Goal: Information Seeking & Learning: Compare options

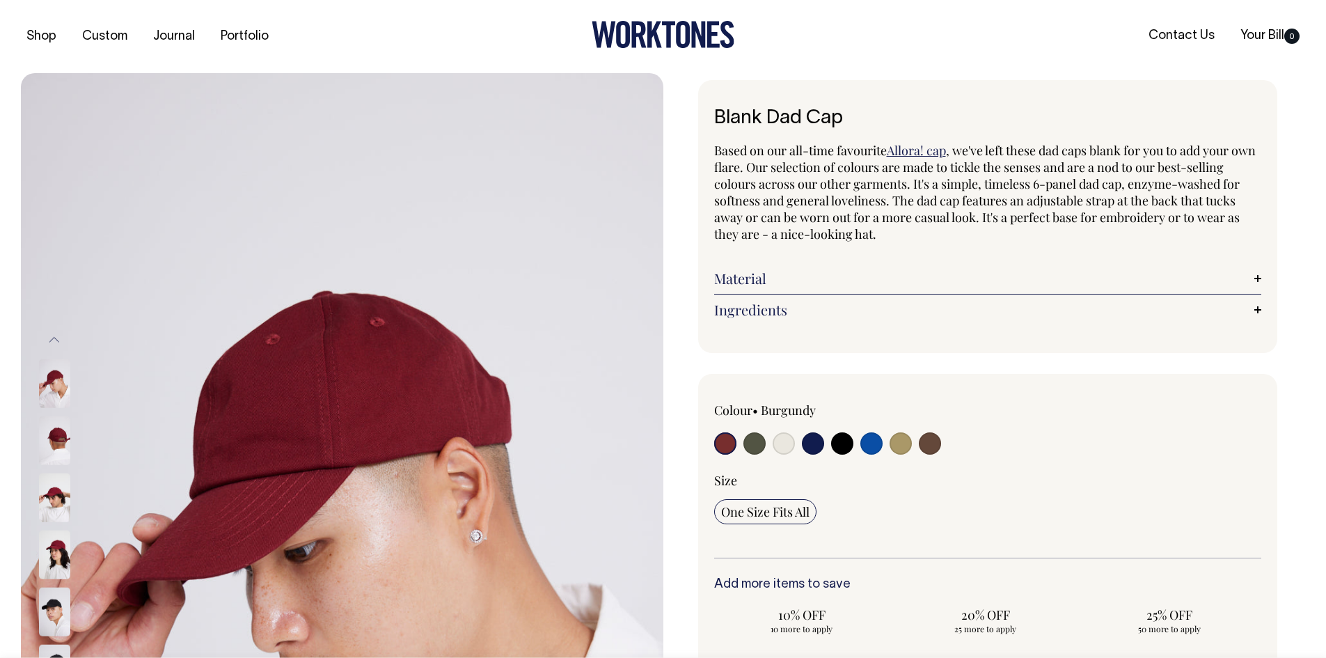
click at [767, 435] on div at bounding box center [823, 445] width 219 height 26
click at [774, 442] on input "radio" at bounding box center [783, 443] width 22 height 22
radio input "true"
select select "Natural"
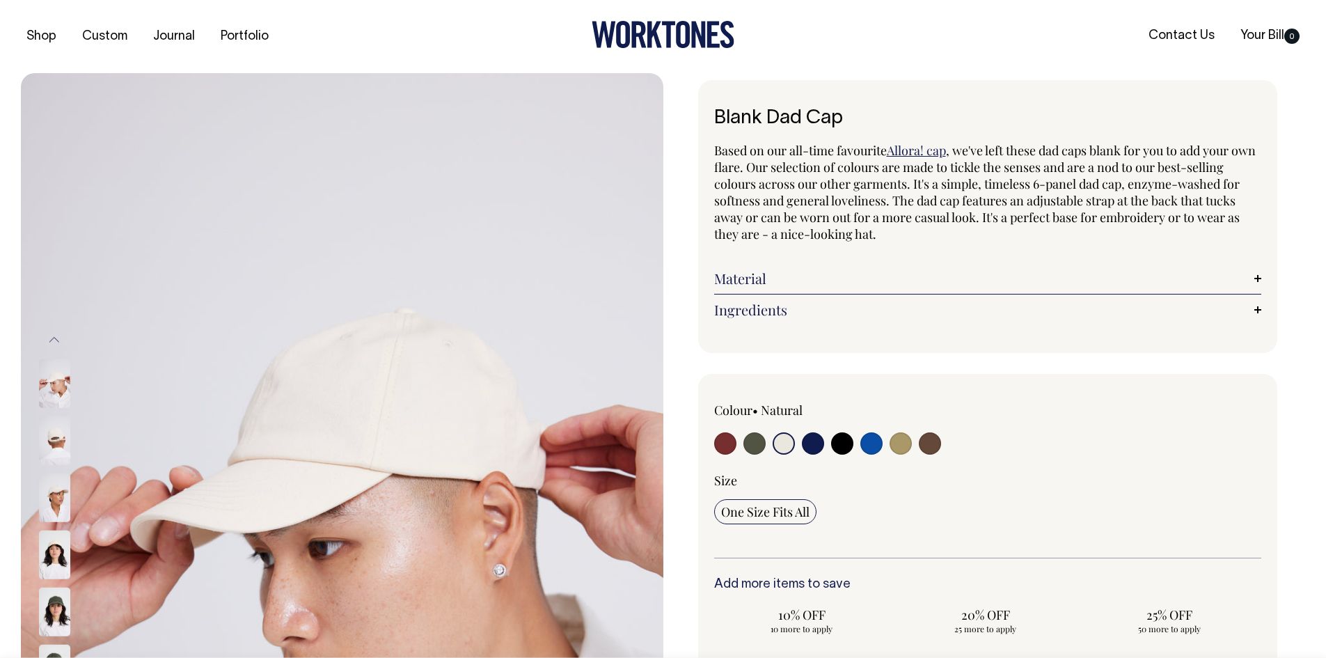
click at [753, 443] on input "radio" at bounding box center [754, 443] width 22 height 22
radio input "true"
select select "Olive"
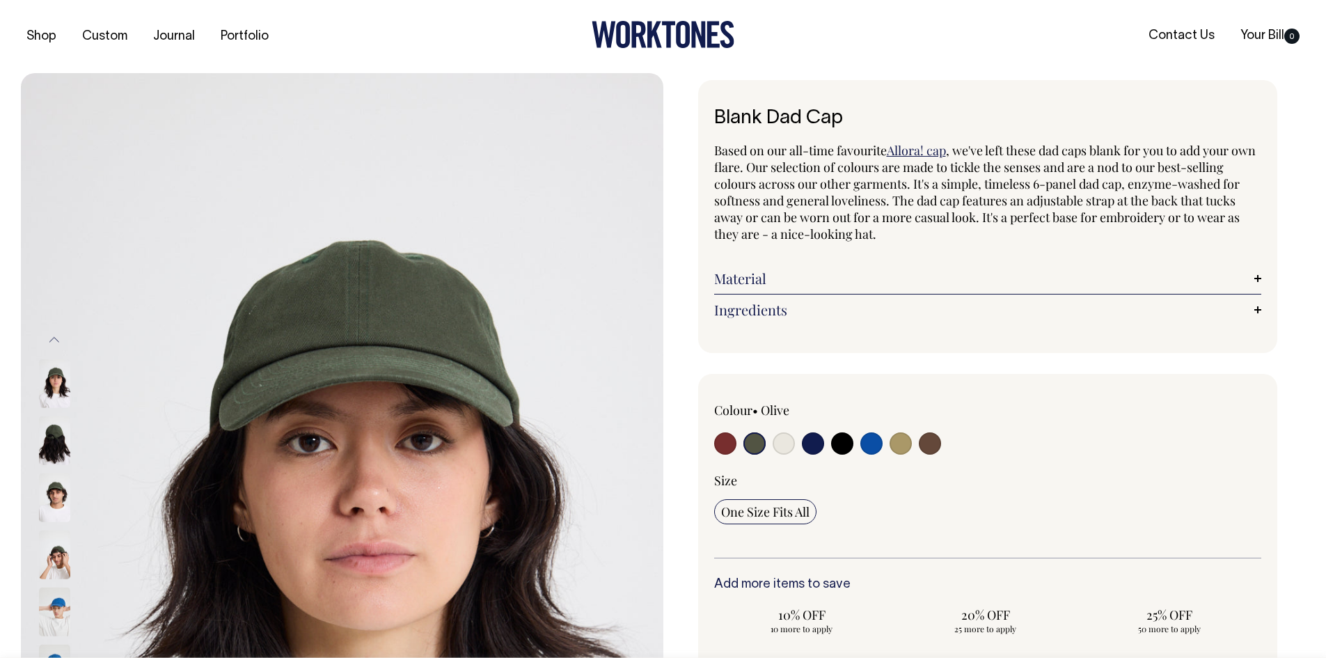
click at [824, 447] on div at bounding box center [823, 445] width 219 height 26
click at [816, 447] on input "radio" at bounding box center [813, 443] width 22 height 22
radio input "true"
select select "Dark Navy"
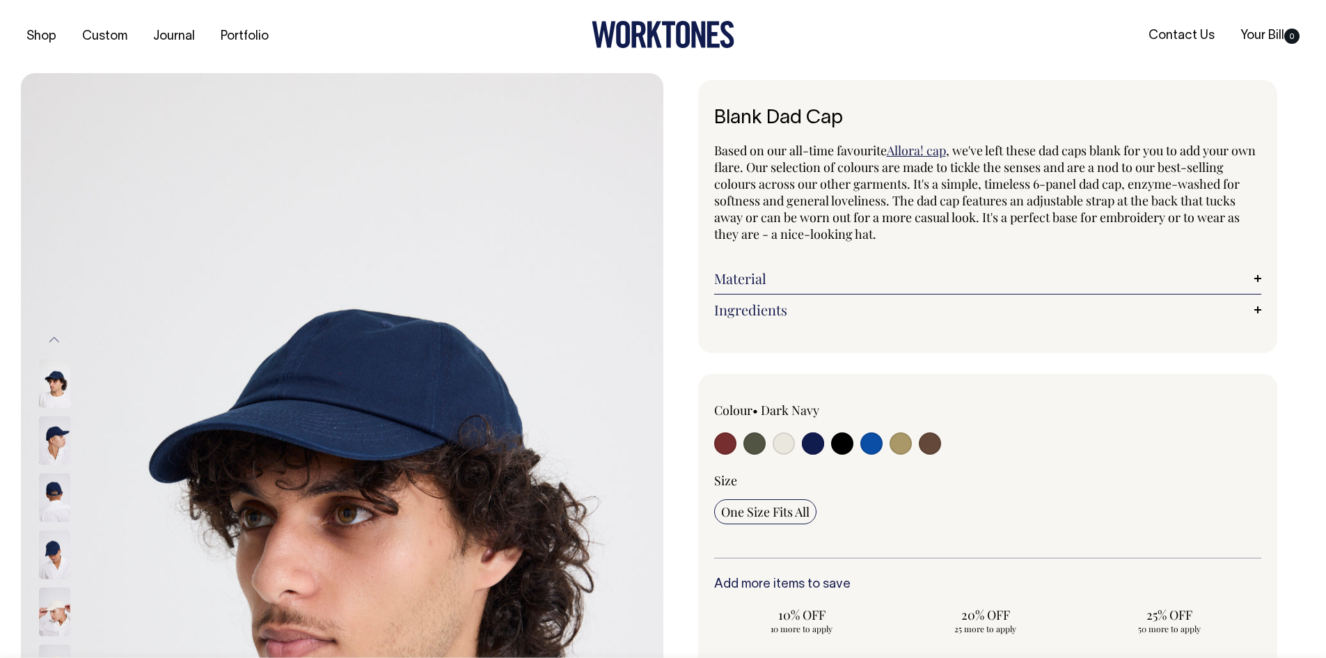
click at [869, 445] on input "radio" at bounding box center [871, 443] width 22 height 22
radio input "true"
select select "Worker Blue"
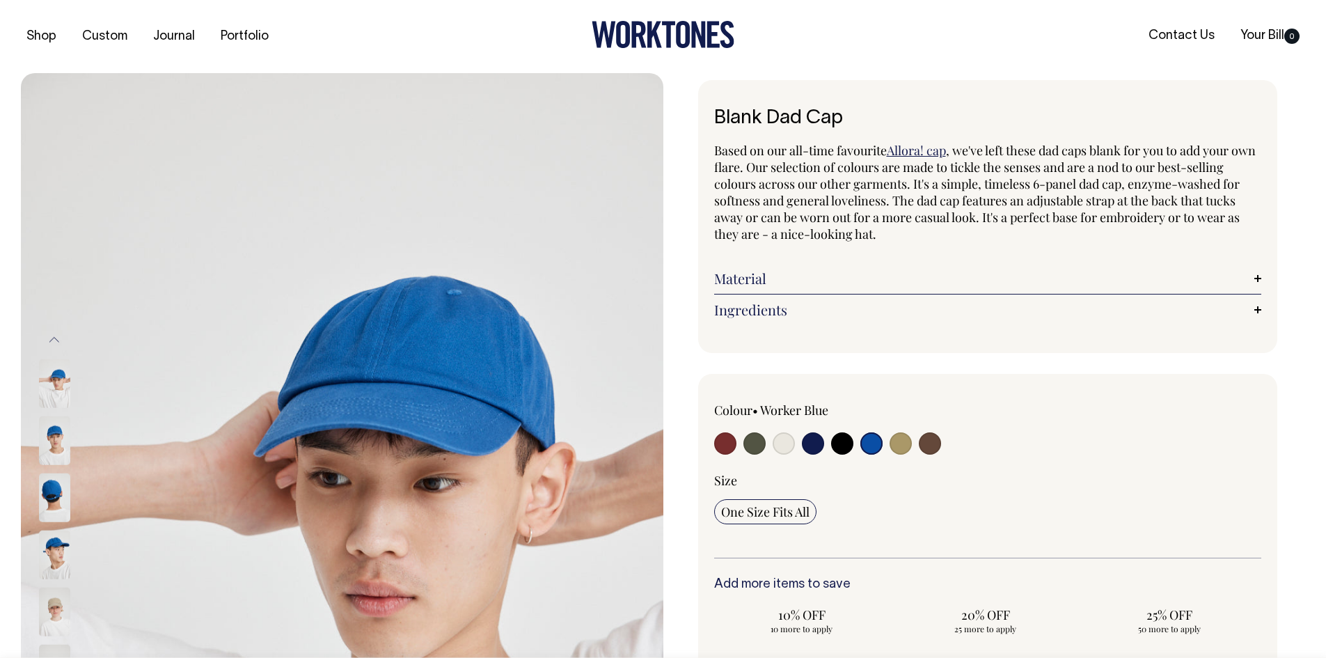
click at [898, 446] on input "radio" at bounding box center [900, 443] width 22 height 22
radio input "true"
select select "Washed Khaki"
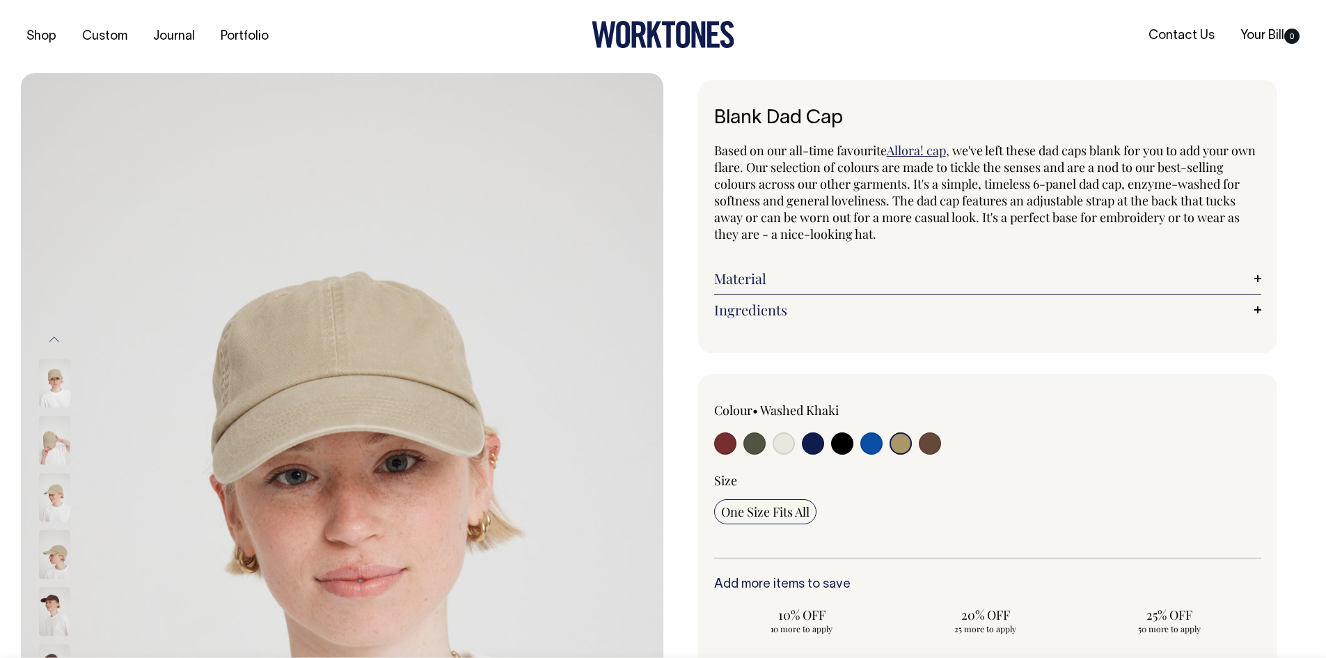
click at [924, 443] on input "radio" at bounding box center [930, 443] width 22 height 22
radio input "true"
select select "Espresso"
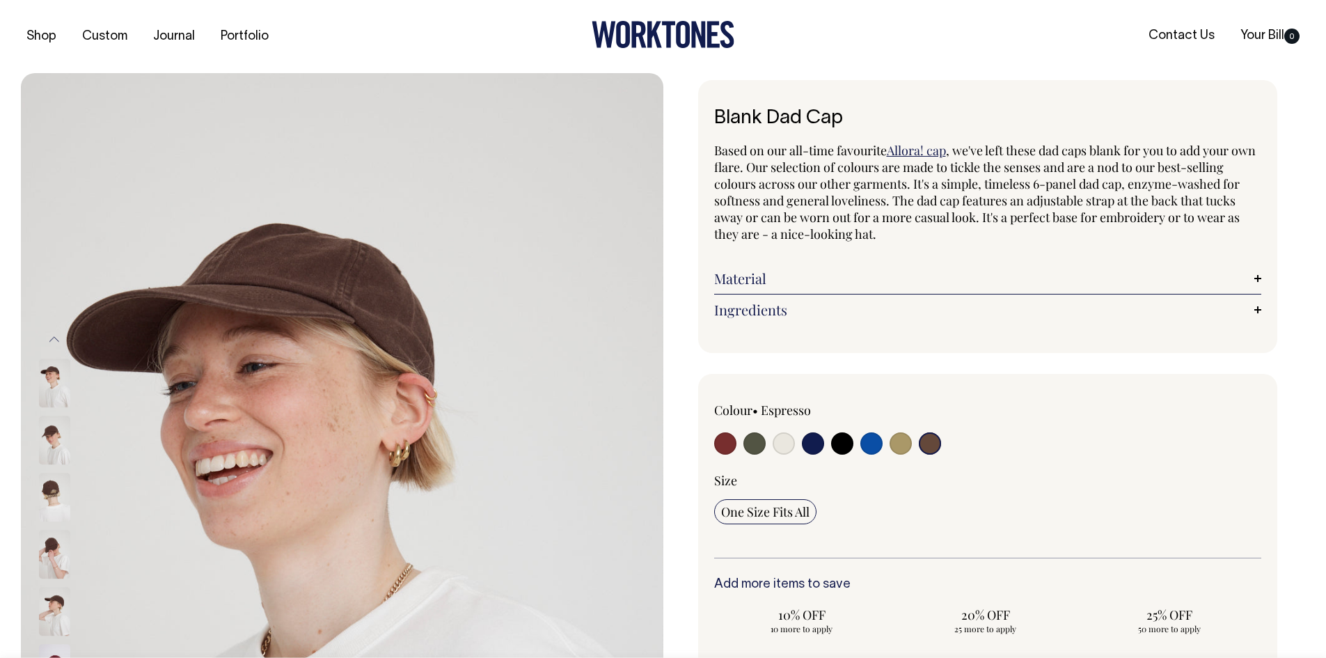
click at [777, 446] on input "radio" at bounding box center [783, 443] width 22 height 22
radio input "true"
select select "Natural"
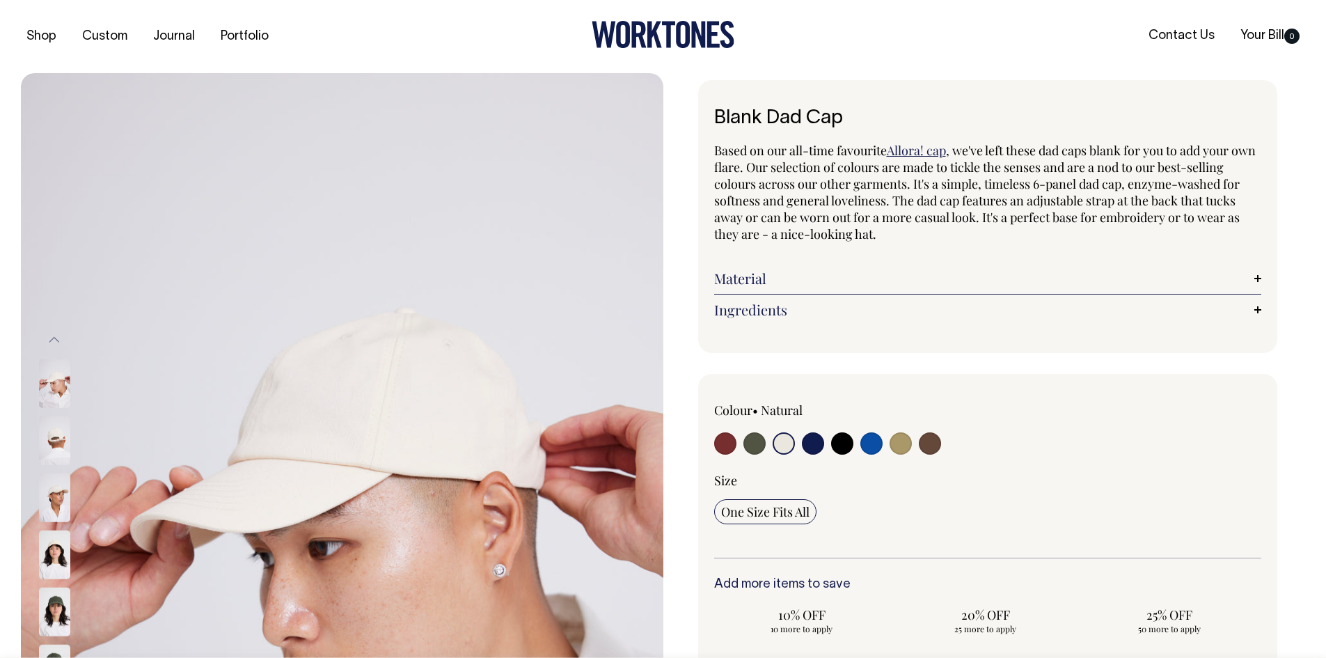
click at [760, 447] on input "radio" at bounding box center [754, 443] width 22 height 22
radio input "true"
select select "Olive"
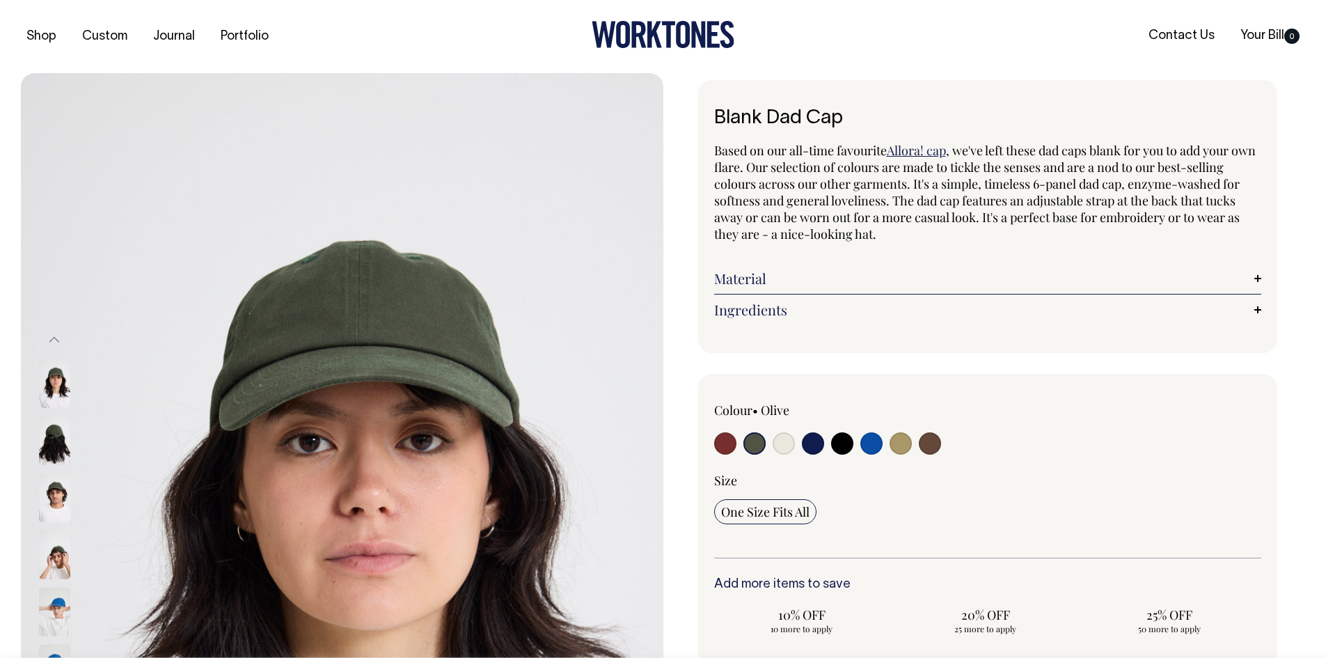
click at [732, 446] on input "radio" at bounding box center [725, 443] width 22 height 22
radio input "true"
select select "Burgundy"
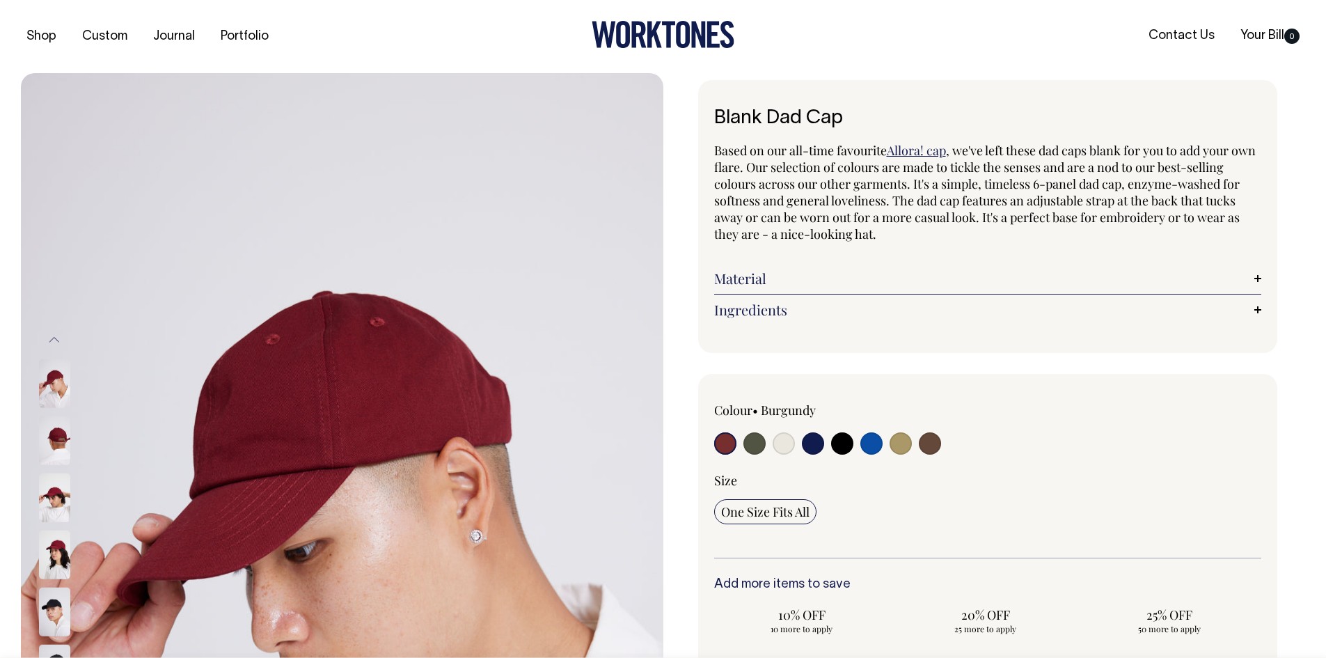
click at [798, 443] on div at bounding box center [823, 445] width 219 height 26
click at [811, 443] on input "radio" at bounding box center [813, 443] width 22 height 22
radio input "true"
select select "Dark Navy"
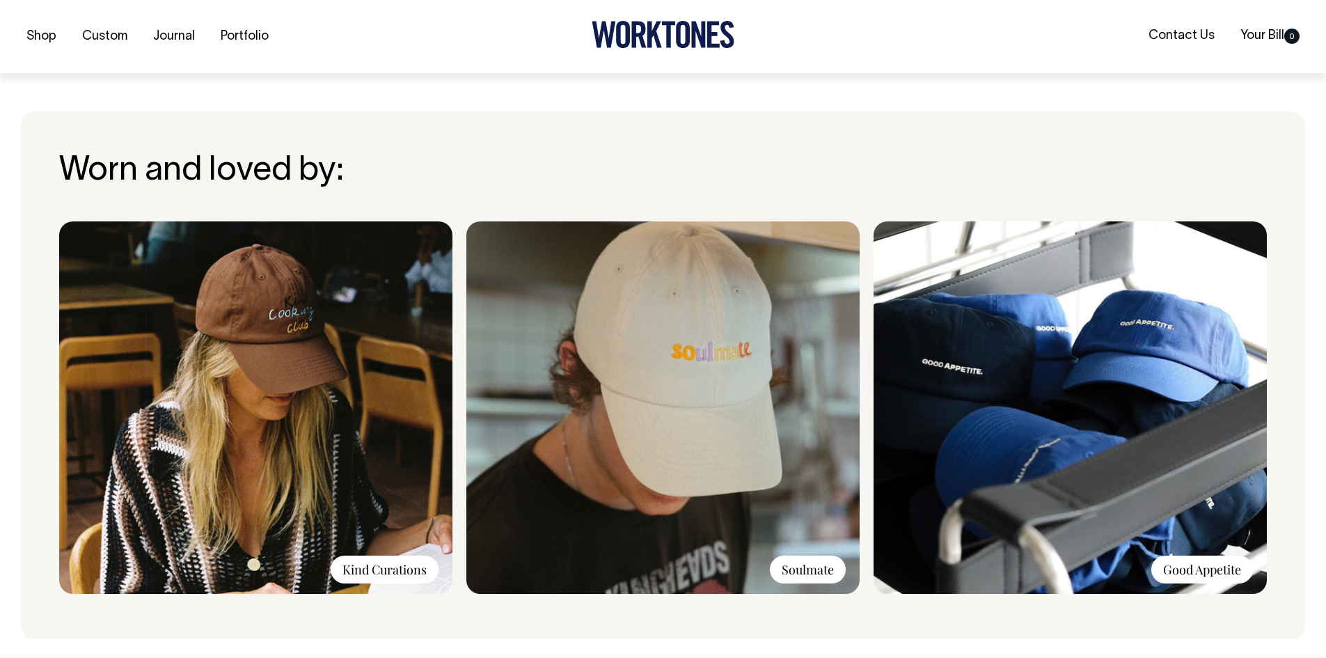
scroll to position [974, 0]
